Goal: Information Seeking & Learning: Learn about a topic

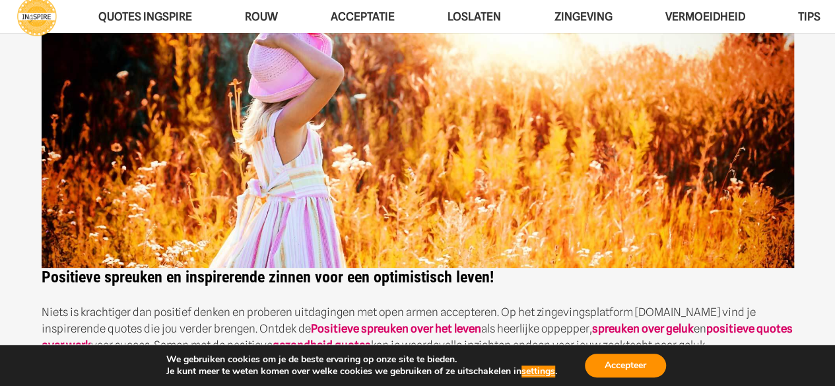
scroll to position [128, 0]
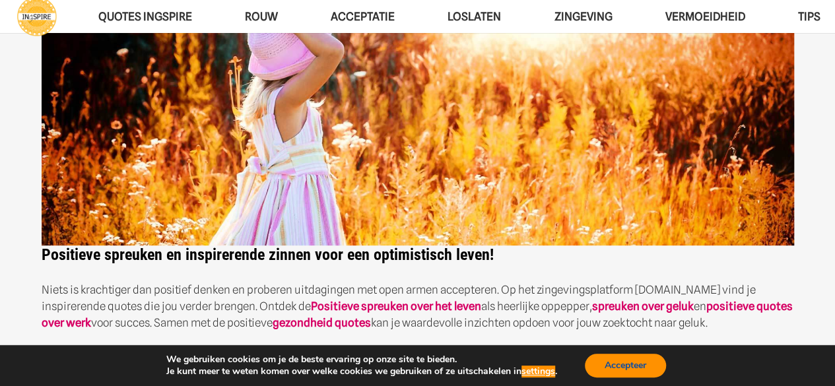
click at [642, 361] on button "Accepteer" at bounding box center [625, 366] width 81 height 24
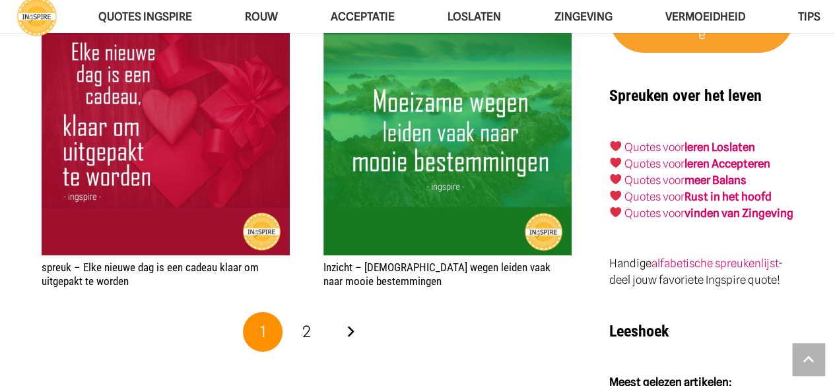
scroll to position [2275, 0]
click at [306, 331] on span "2" at bounding box center [306, 331] width 9 height 19
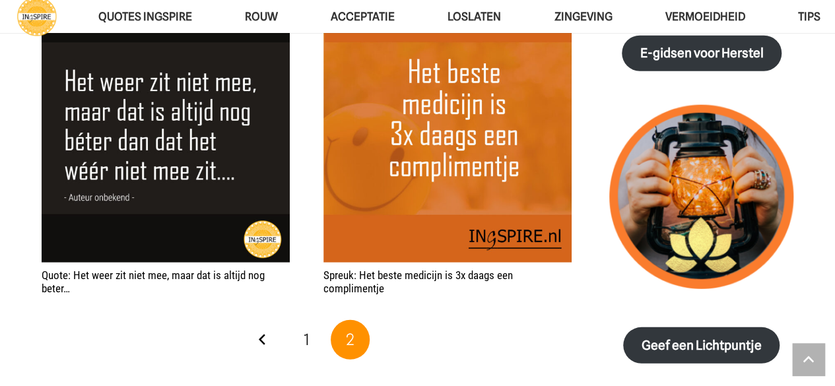
scroll to position [1637, 0]
